Goal: Find specific page/section: Find specific page/section

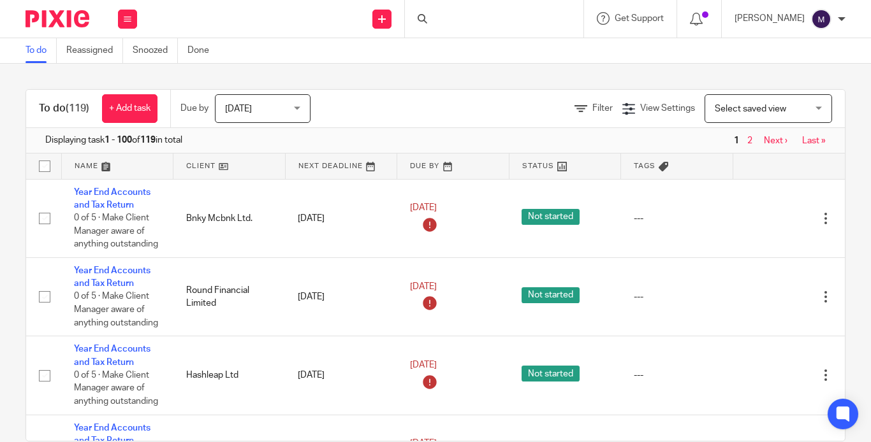
click at [430, 22] on div at bounding box center [423, 19] width 13 height 10
click at [488, 17] on div at bounding box center [494, 19] width 178 height 38
click at [489, 17] on div at bounding box center [494, 19] width 178 height 38
click at [482, 36] on div at bounding box center [494, 19] width 178 height 38
click at [477, 20] on div at bounding box center [494, 19] width 178 height 38
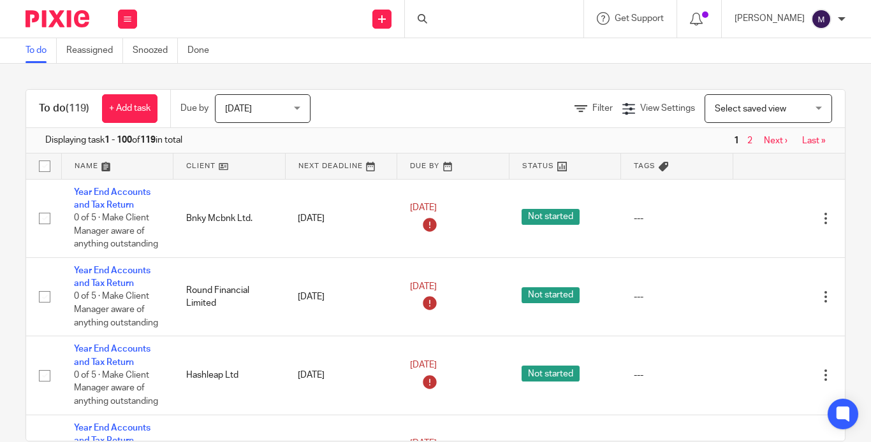
drag, startPoint x: 468, startPoint y: 44, endPoint x: 468, endPoint y: 54, distance: 9.6
click at [468, 53] on div "To do Reassigned Snoozed Done" at bounding box center [435, 50] width 871 height 25
click at [427, 18] on icon at bounding box center [422, 19] width 10 height 10
click at [488, 78] on div "To do (119) + Add task Due by Today Today Today Tomorrow This week Next week Th…" at bounding box center [435, 253] width 871 height 379
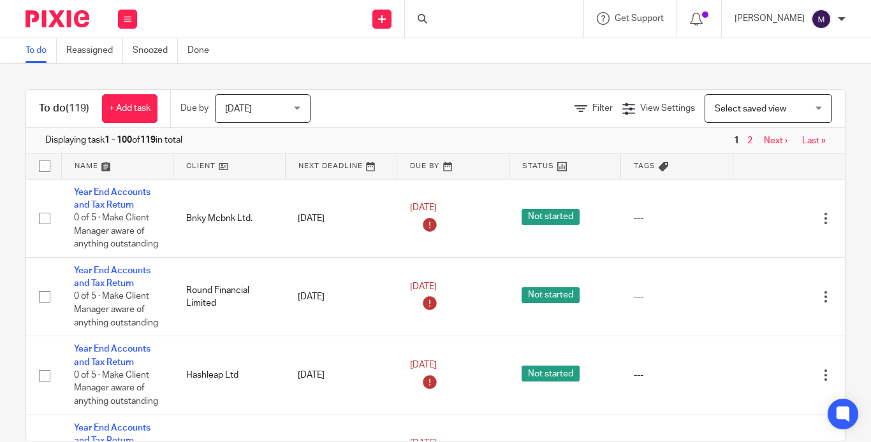
click at [486, 99] on div "Filter View Settings View Settings Manage saved views Select saved view Select …" at bounding box center [589, 108] width 512 height 29
click at [427, 18] on icon at bounding box center [422, 19] width 10 height 10
click at [470, 20] on input "Search" at bounding box center [487, 20] width 115 height 11
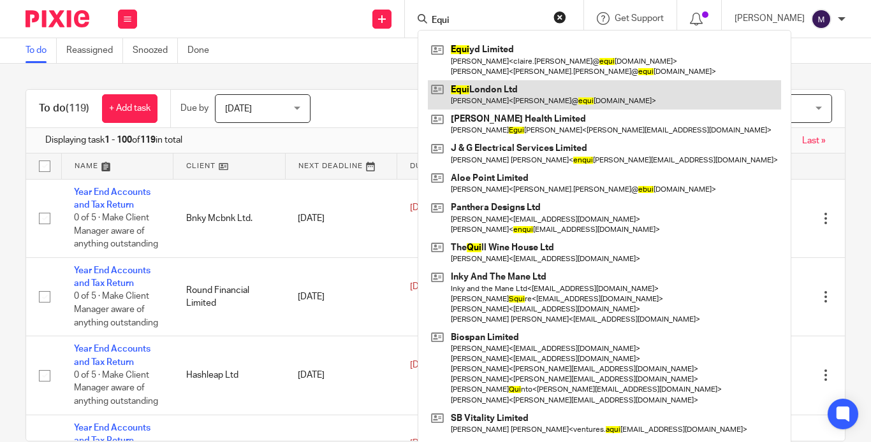
type input "Equi"
click at [532, 103] on link at bounding box center [604, 94] width 353 height 29
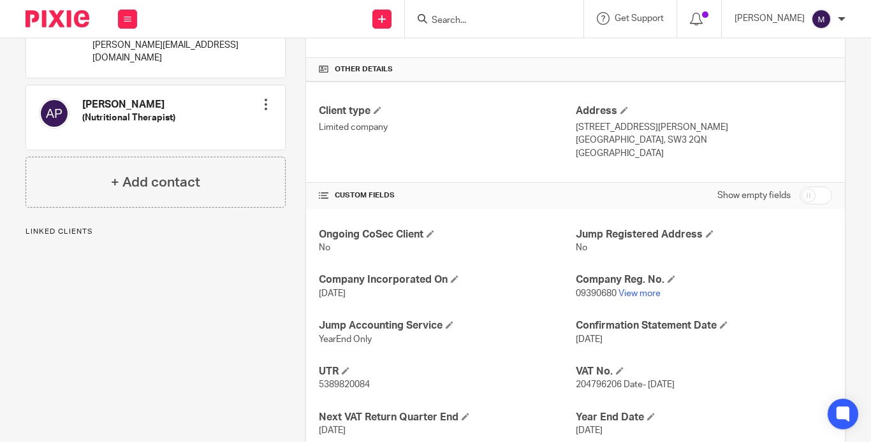
scroll to position [391, 0]
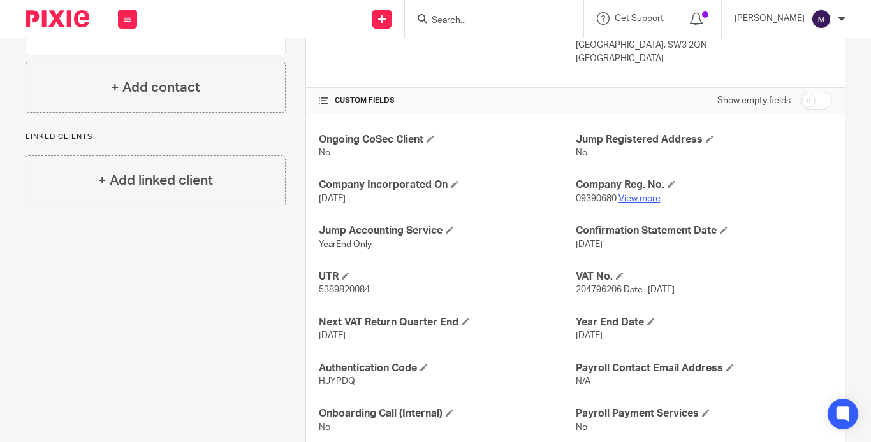
click at [621, 194] on link "View more" at bounding box center [639, 198] width 42 height 9
